Goal: Information Seeking & Learning: Learn about a topic

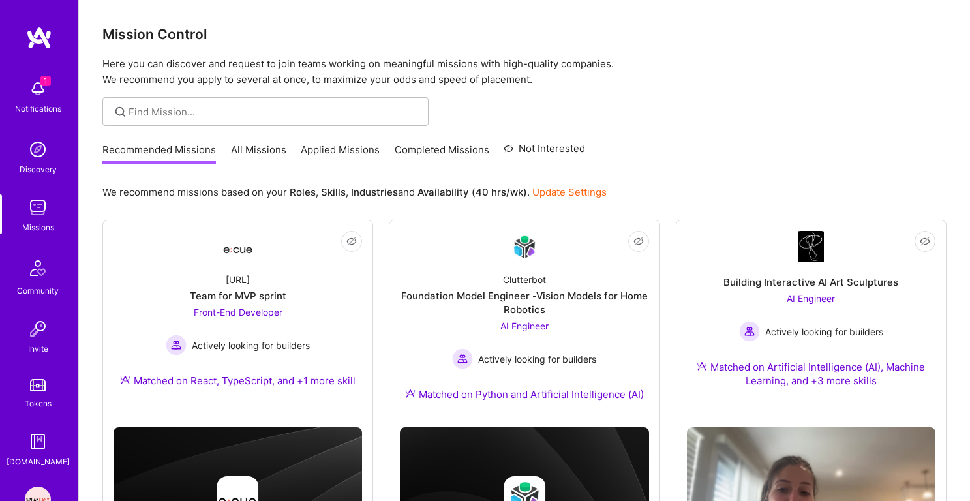
scroll to position [835, 0]
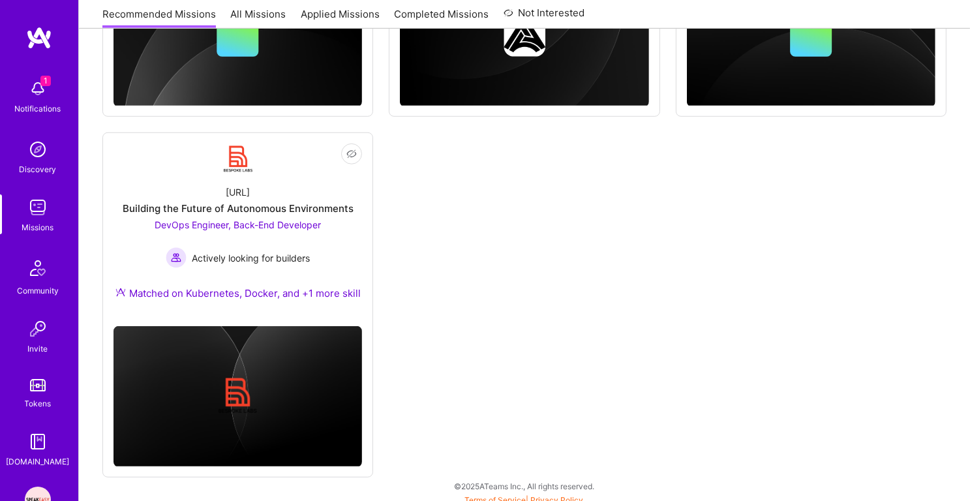
click at [26, 100] on img at bounding box center [38, 89] width 26 height 26
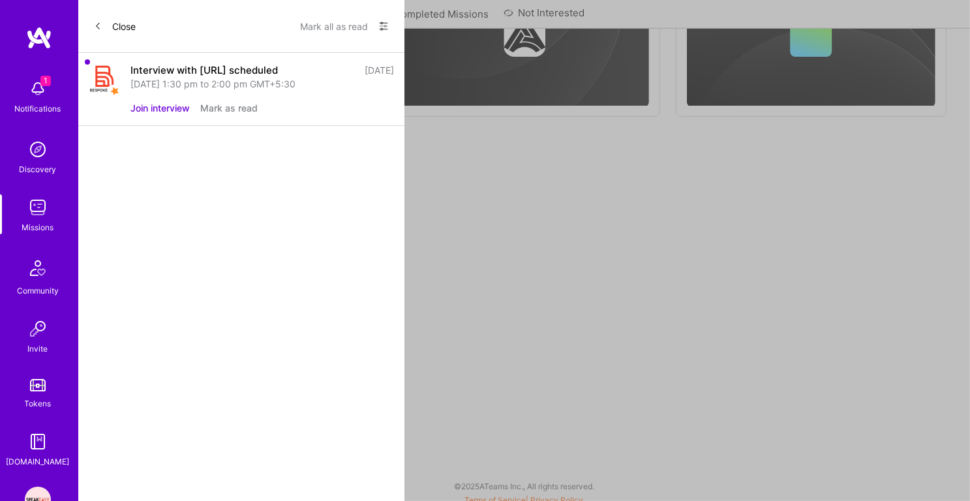
click at [328, 27] on button "Mark all as read" at bounding box center [334, 26] width 68 height 21
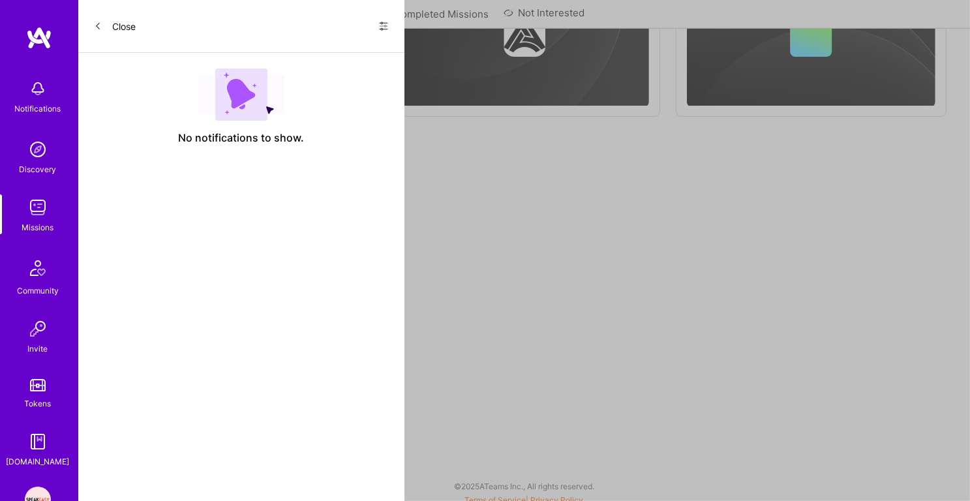
click at [34, 213] on img at bounding box center [38, 207] width 26 height 26
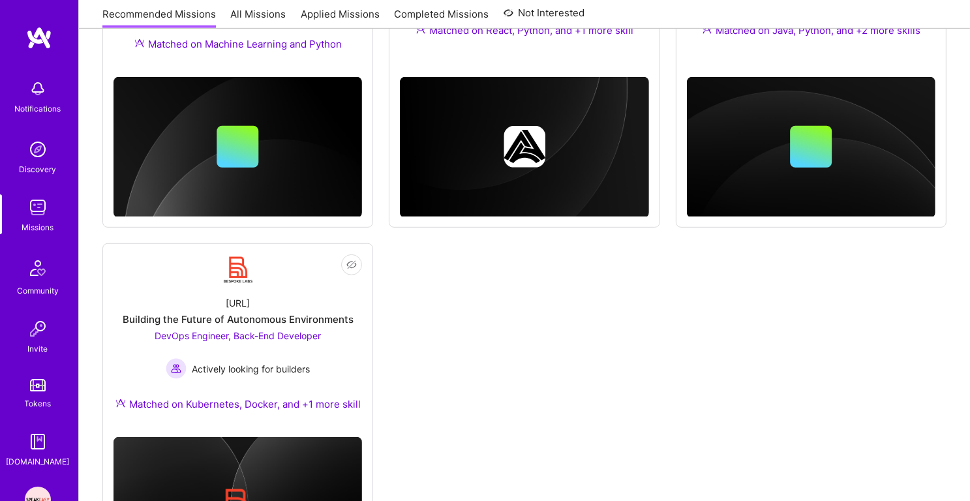
scroll to position [816, 0]
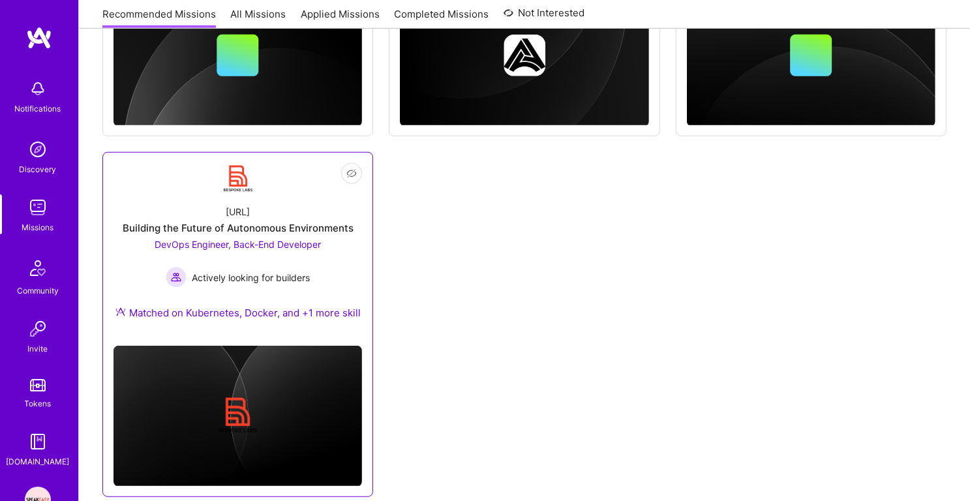
click at [241, 254] on div "DevOps Engineer, Back-End Developer Actively looking for builders" at bounding box center [238, 262] width 166 height 50
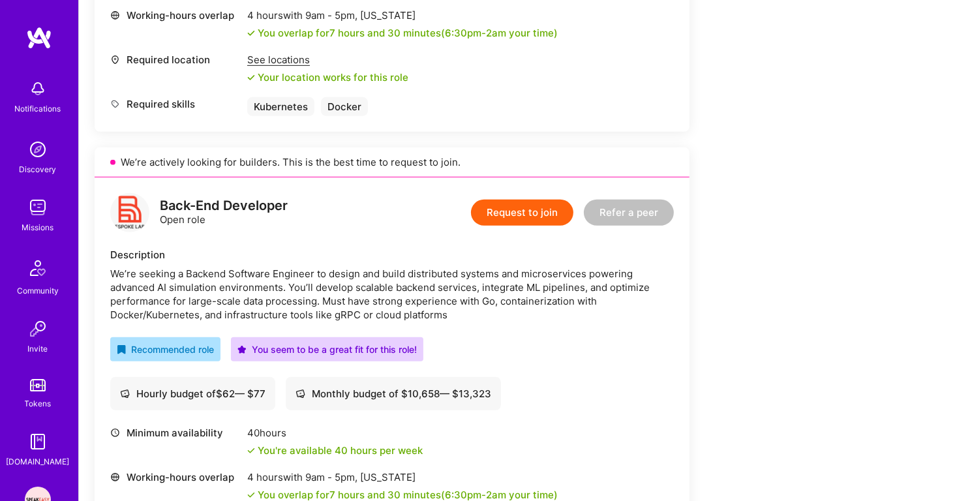
scroll to position [835, 0]
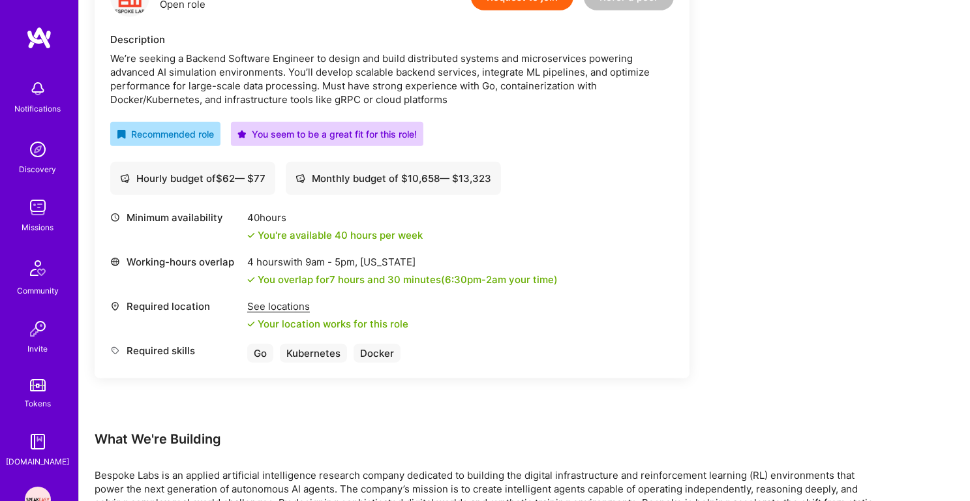
click at [268, 213] on div "40 hours" at bounding box center [334, 218] width 175 height 14
click at [271, 230] on div "You're available 40 hours per week" at bounding box center [334, 235] width 175 height 14
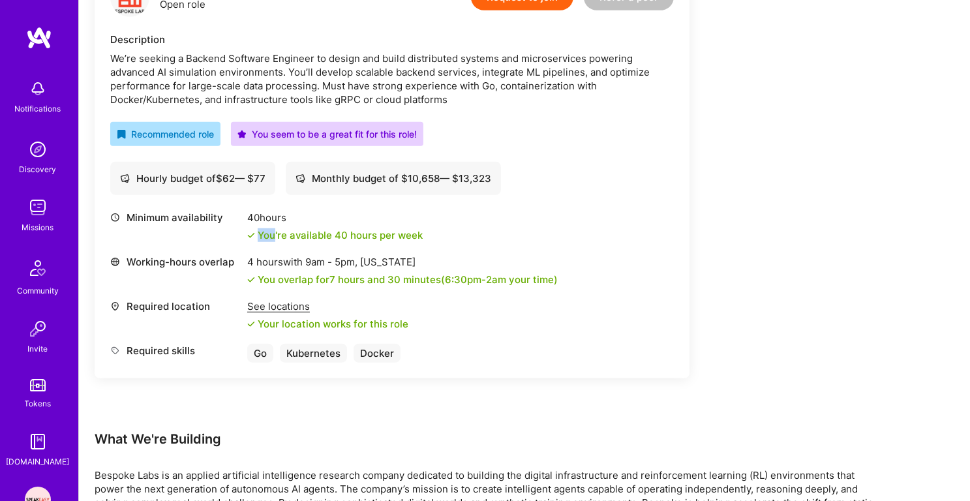
click at [271, 230] on div "You're available 40 hours per week" at bounding box center [334, 235] width 175 height 14
click at [271, 258] on div "4 hours with 9am - 5pm , New York" at bounding box center [402, 262] width 310 height 14
click at [271, 279] on div "You overlap for 7 hours and 30 minutes ( 6:30pm - 2am your time)" at bounding box center [408, 280] width 300 height 14
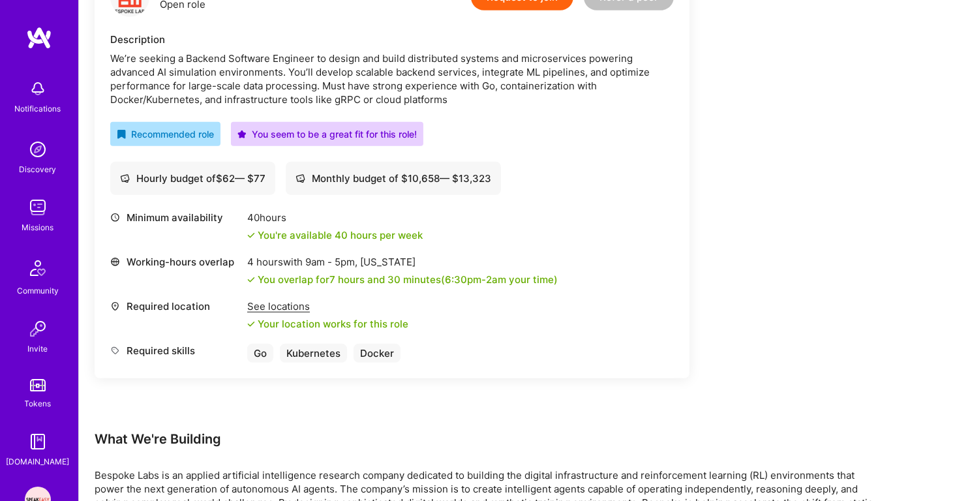
click at [271, 279] on div "You overlap for 7 hours and 30 minutes ( 6:30pm - 2am your time)" at bounding box center [408, 280] width 300 height 14
click at [271, 322] on div "Your location works for this role" at bounding box center [327, 324] width 161 height 14
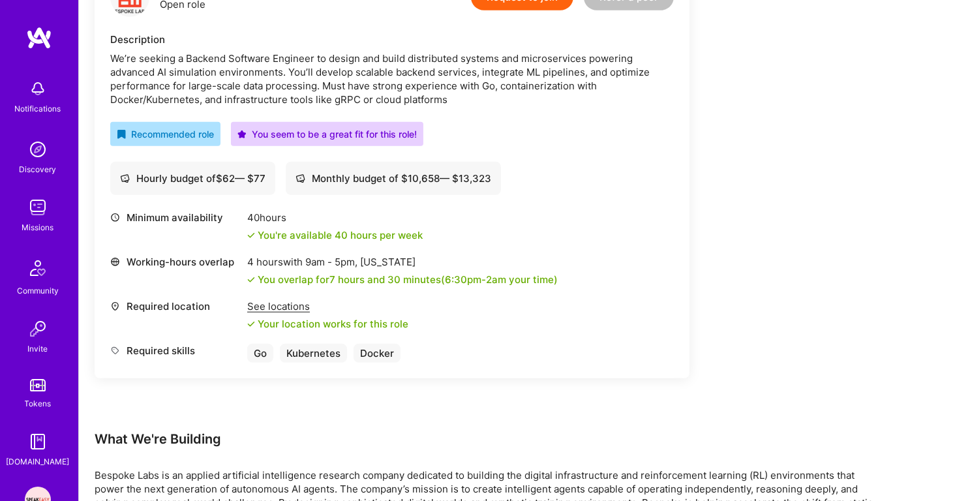
click at [307, 273] on div "You overlap for 7 hours and 30 minutes ( 6:30pm - 2am your time)" at bounding box center [408, 280] width 300 height 14
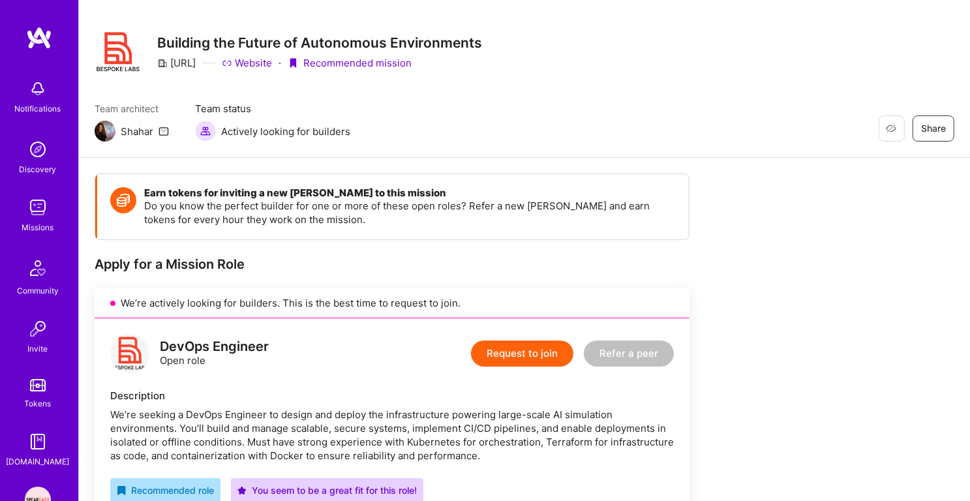
scroll to position [0, 0]
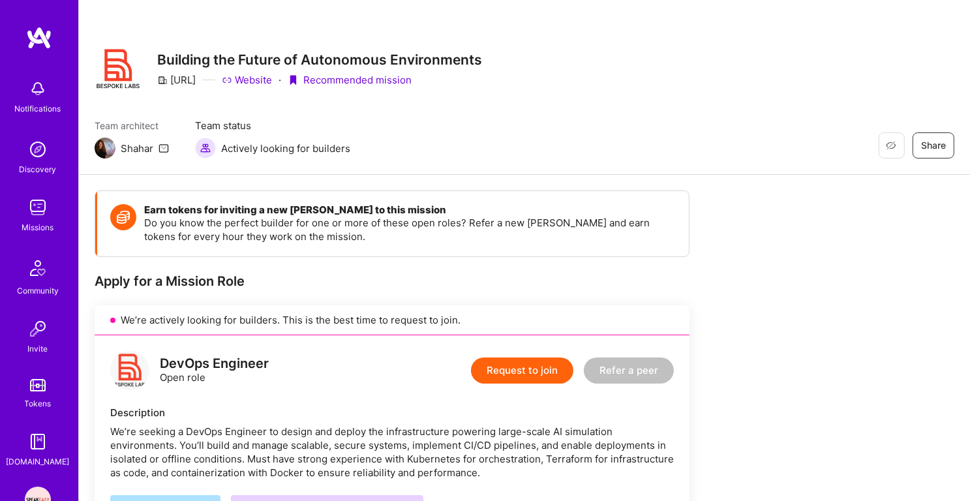
click at [252, 436] on div "We’re seeking a DevOps Engineer to design and deploy the infrastructure powerin…" at bounding box center [391, 452] width 563 height 55
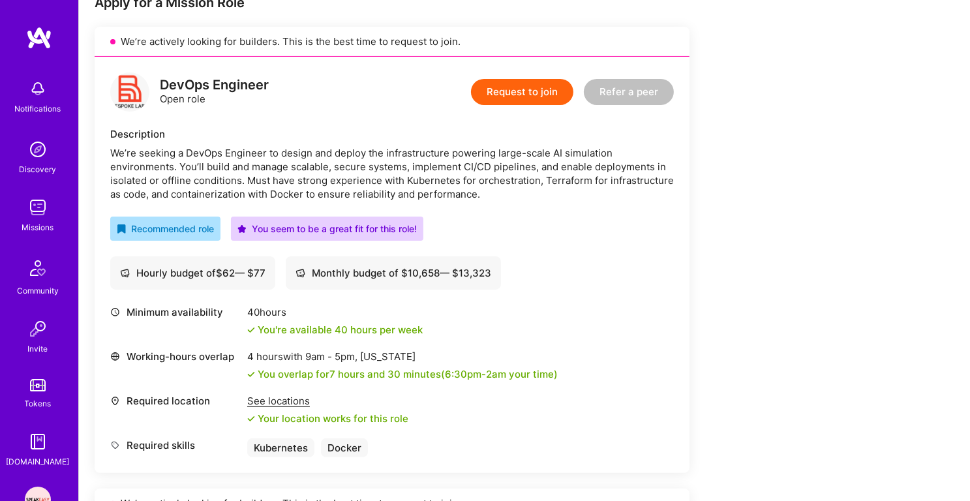
scroll to position [494, 0]
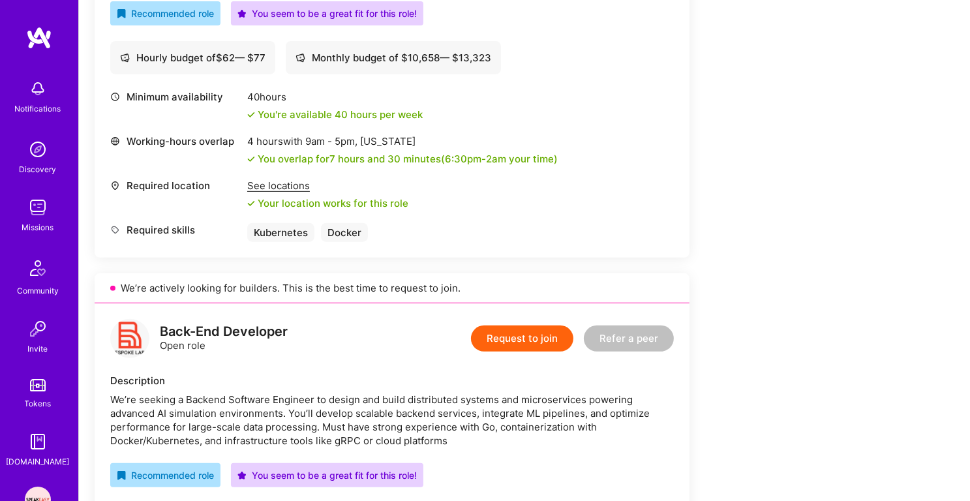
click at [264, 406] on div "We’re seeking a Backend Software Engineer to design and build distributed syste…" at bounding box center [391, 420] width 563 height 55
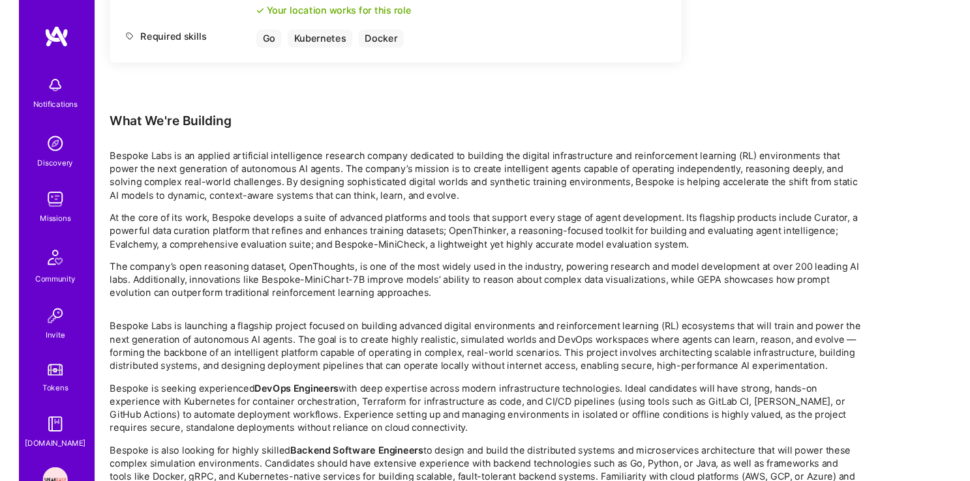
scroll to position [1253, 0]
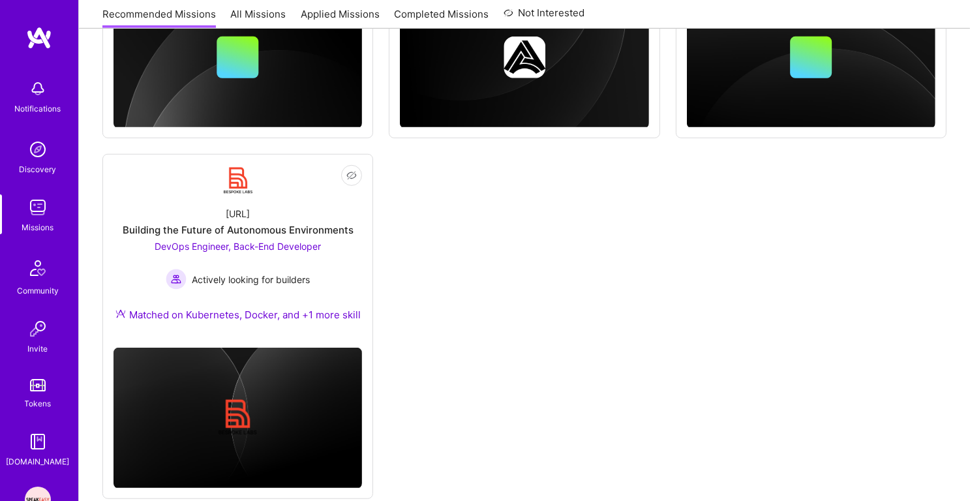
scroll to position [841, 0]
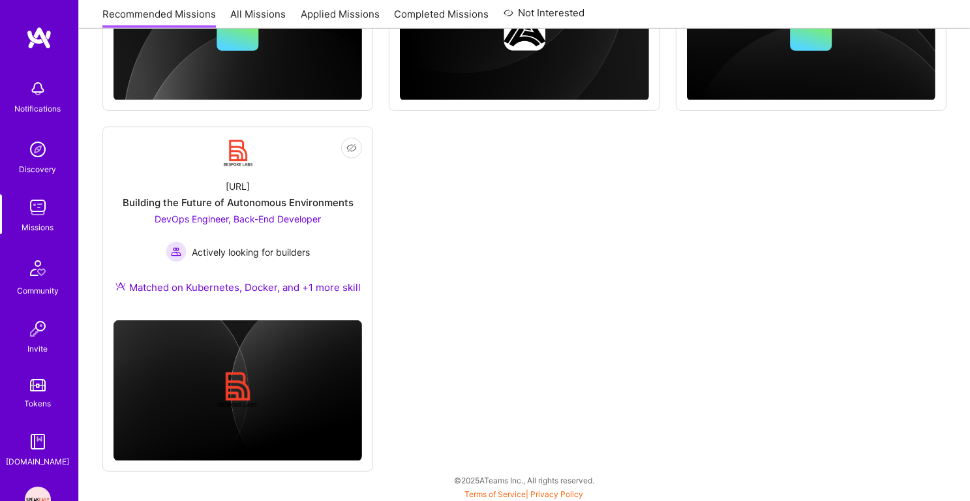
click at [36, 91] on img at bounding box center [38, 89] width 26 height 26
